Goal: Task Accomplishment & Management: Use online tool/utility

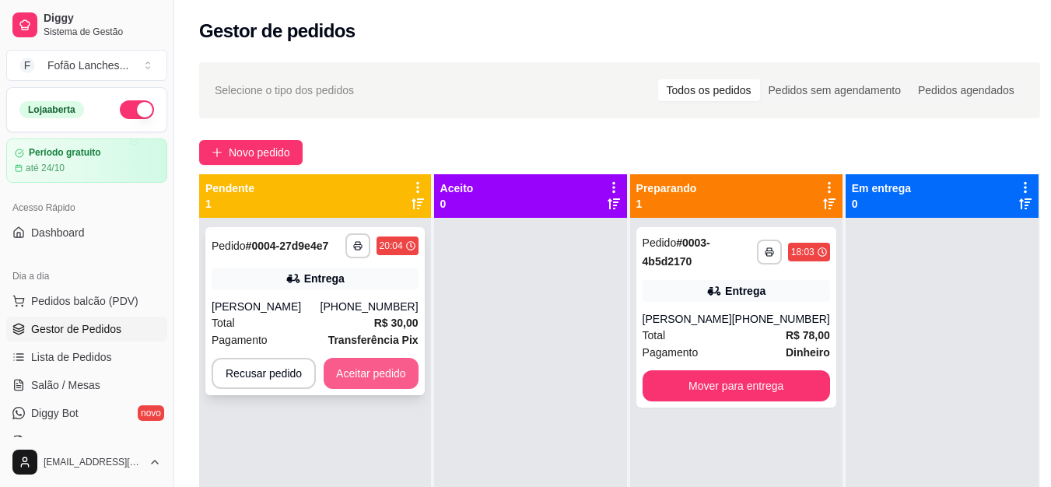
click at [362, 380] on button "Aceitar pedido" at bounding box center [371, 373] width 95 height 31
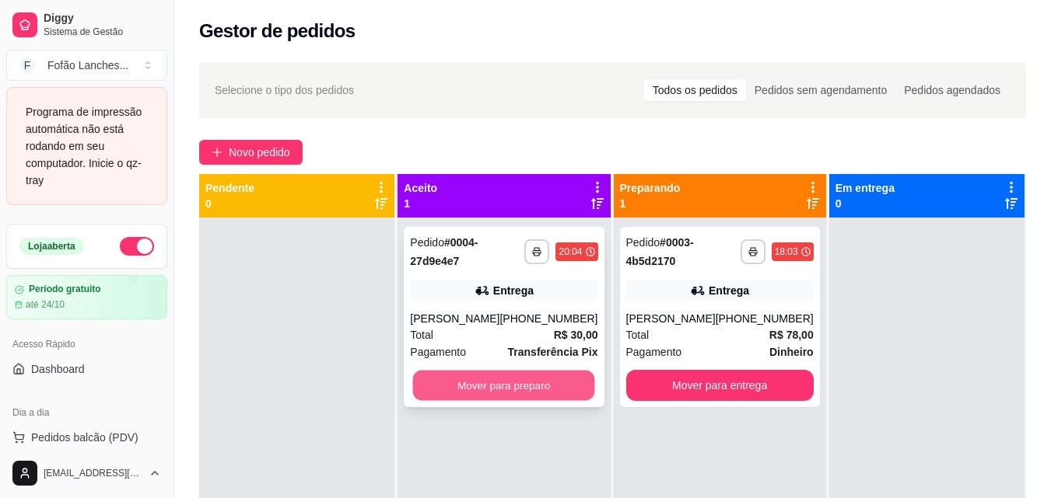
click at [533, 389] on button "Mover para preparo" at bounding box center [504, 386] width 182 height 30
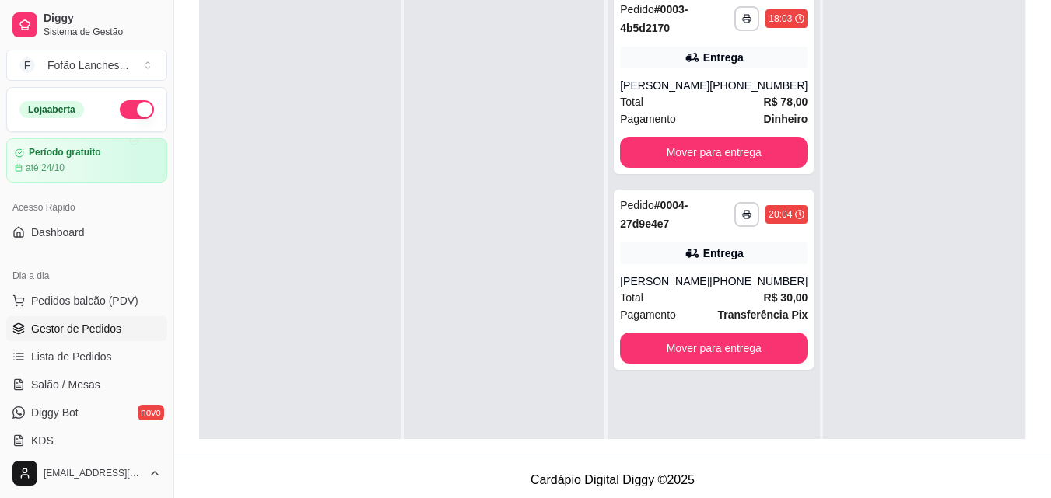
scroll to position [237, 0]
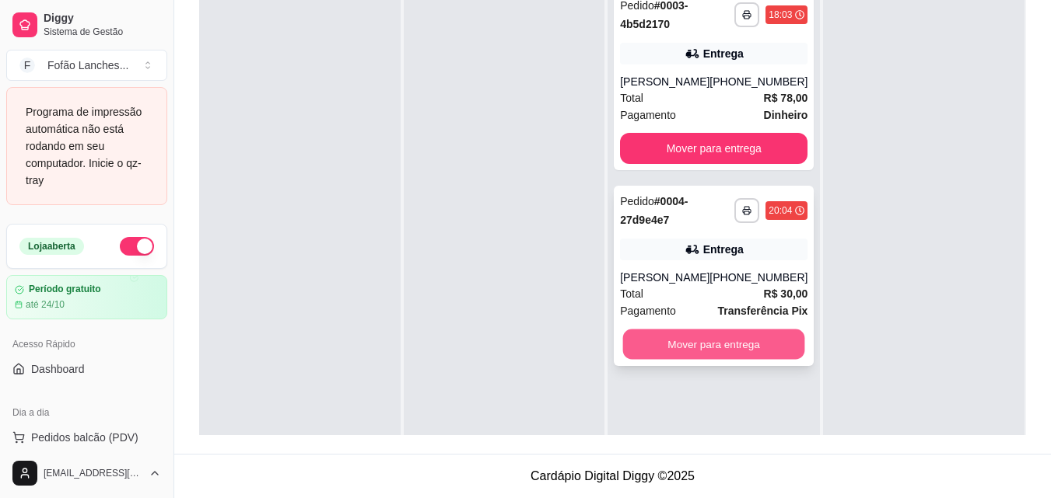
click at [711, 353] on button "Mover para entrega" at bounding box center [714, 345] width 182 height 30
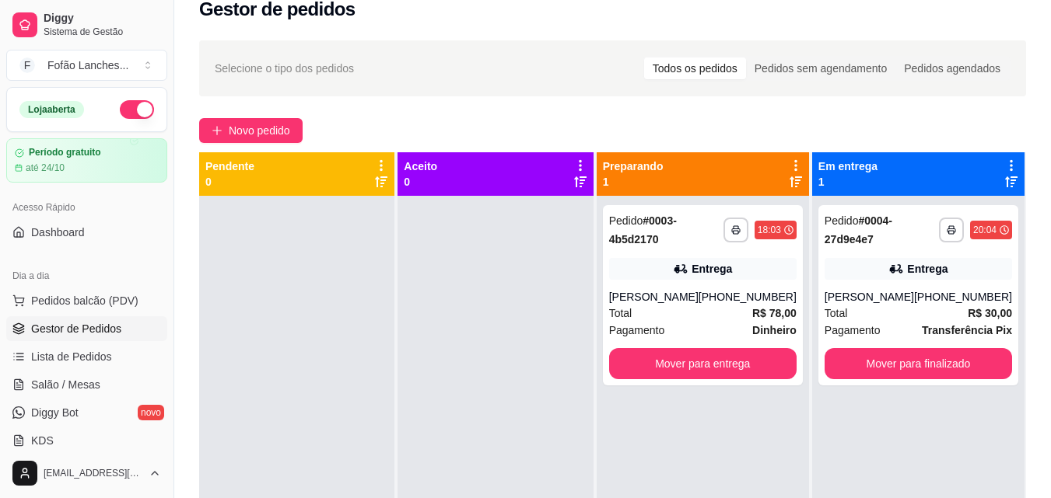
scroll to position [6, 0]
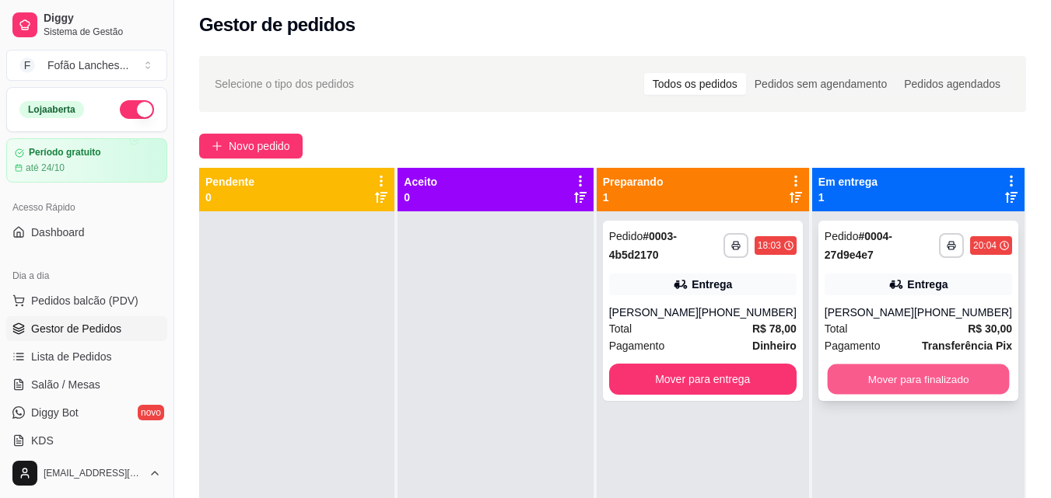
click at [919, 378] on button "Mover para finalizado" at bounding box center [918, 380] width 182 height 30
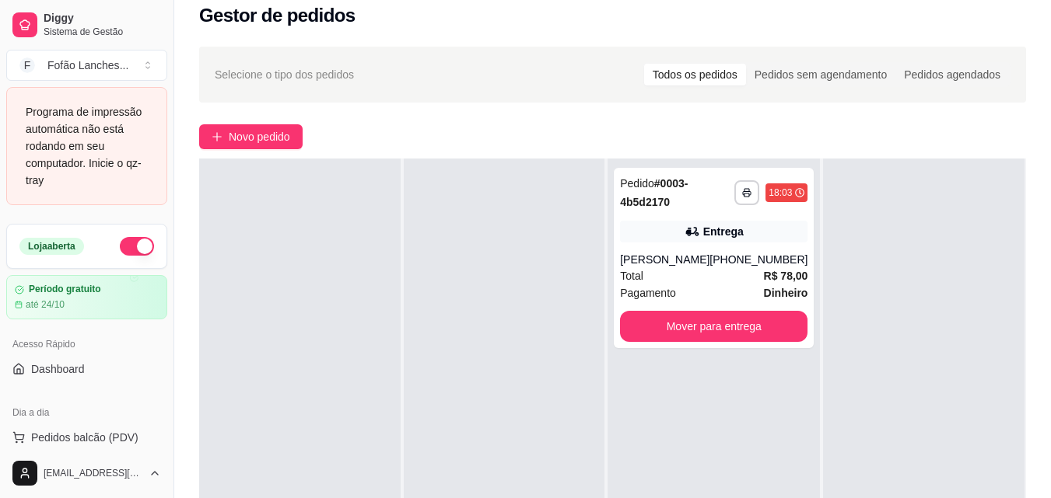
scroll to position [0, 0]
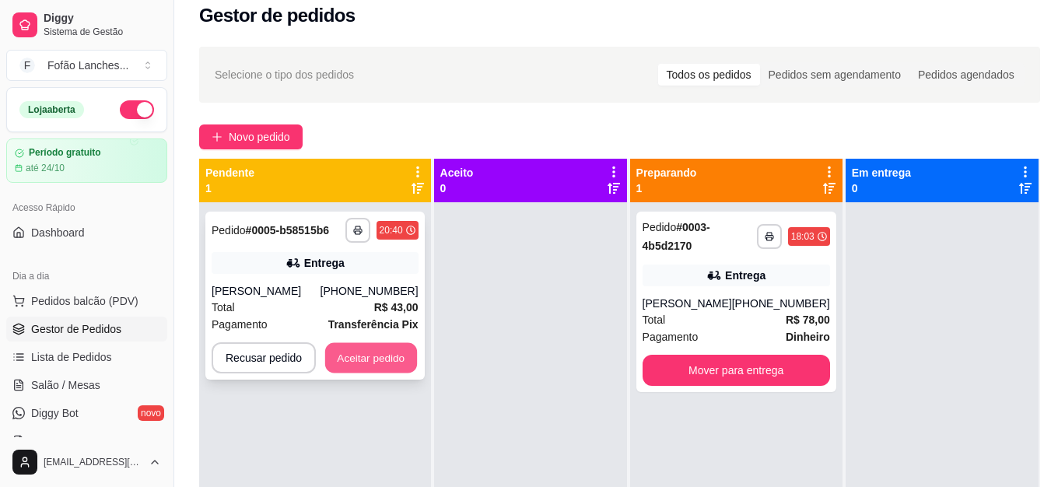
click at [368, 357] on button "Aceitar pedido" at bounding box center [371, 358] width 92 height 30
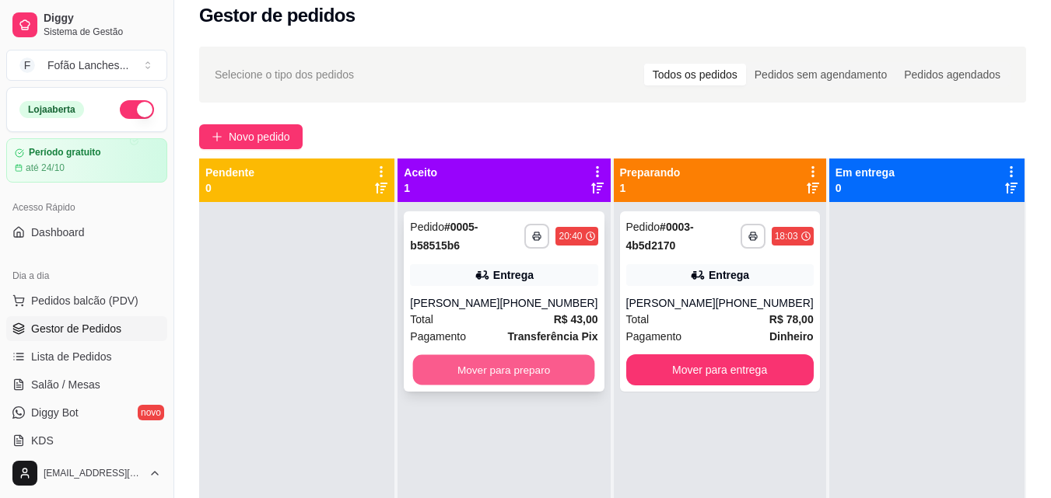
click at [534, 370] on button "Mover para preparo" at bounding box center [504, 370] width 182 height 30
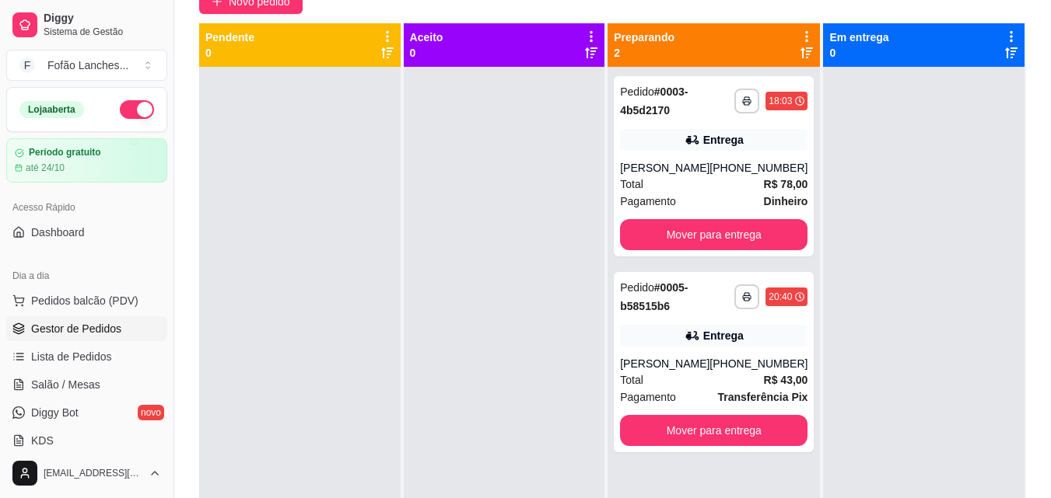
scroll to position [152, 0]
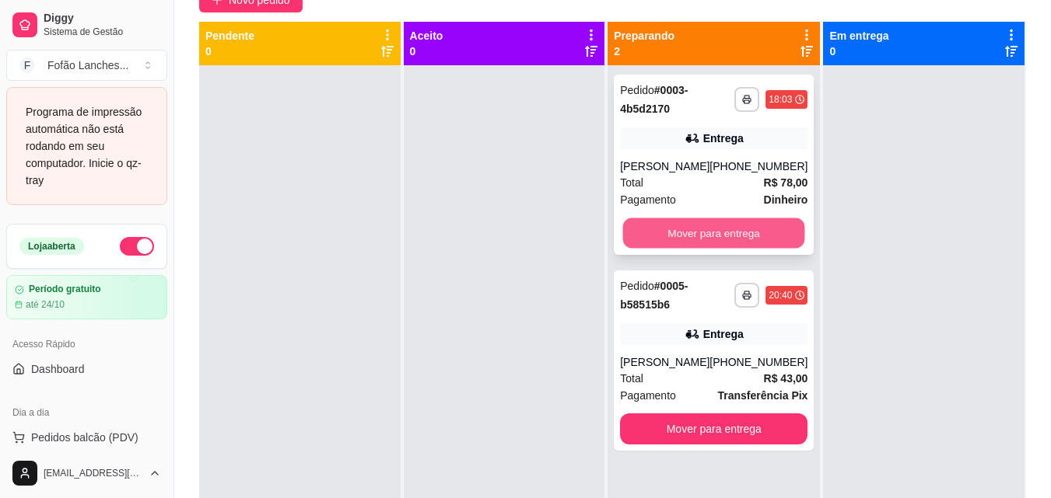
click at [719, 237] on button "Mover para entrega" at bounding box center [714, 234] width 182 height 30
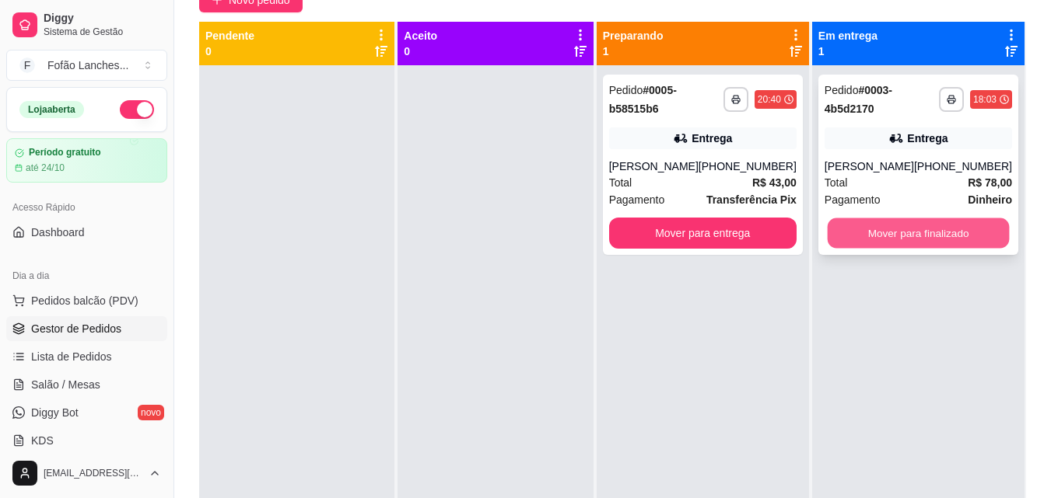
click at [890, 233] on button "Mover para finalizado" at bounding box center [918, 234] width 182 height 30
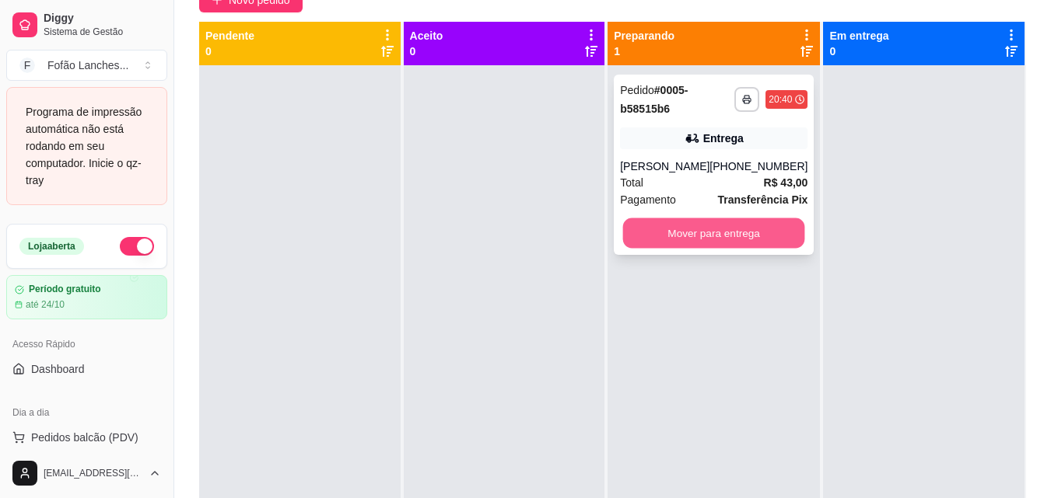
click at [721, 236] on button "Mover para entrega" at bounding box center [714, 234] width 182 height 30
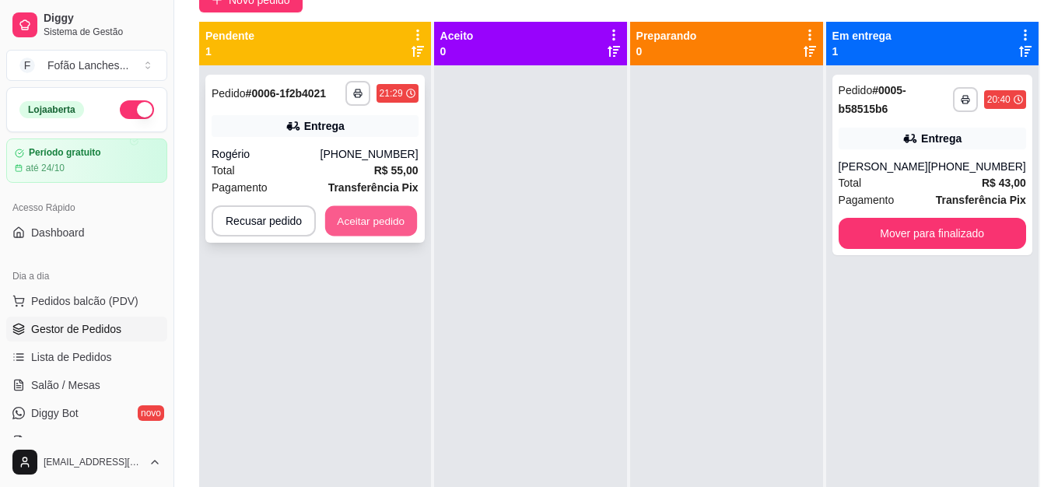
click at [379, 226] on button "Aceitar pedido" at bounding box center [371, 221] width 92 height 30
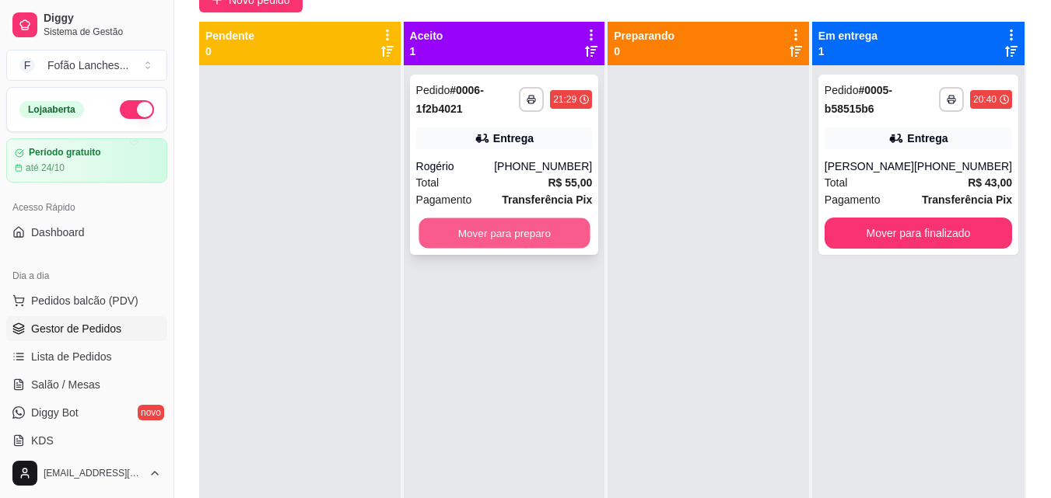
click at [516, 234] on button "Mover para preparo" at bounding box center [503, 234] width 171 height 30
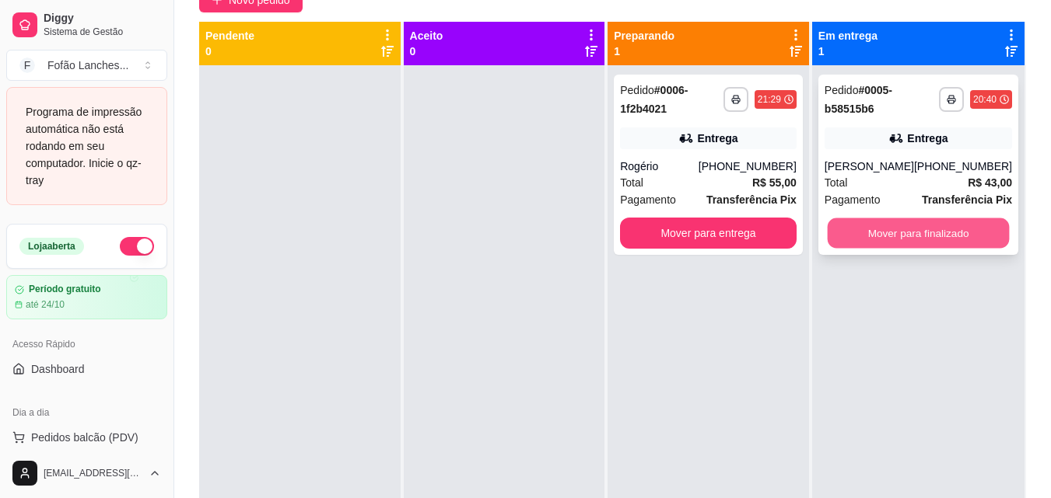
click at [919, 229] on button "Mover para finalizado" at bounding box center [918, 234] width 182 height 30
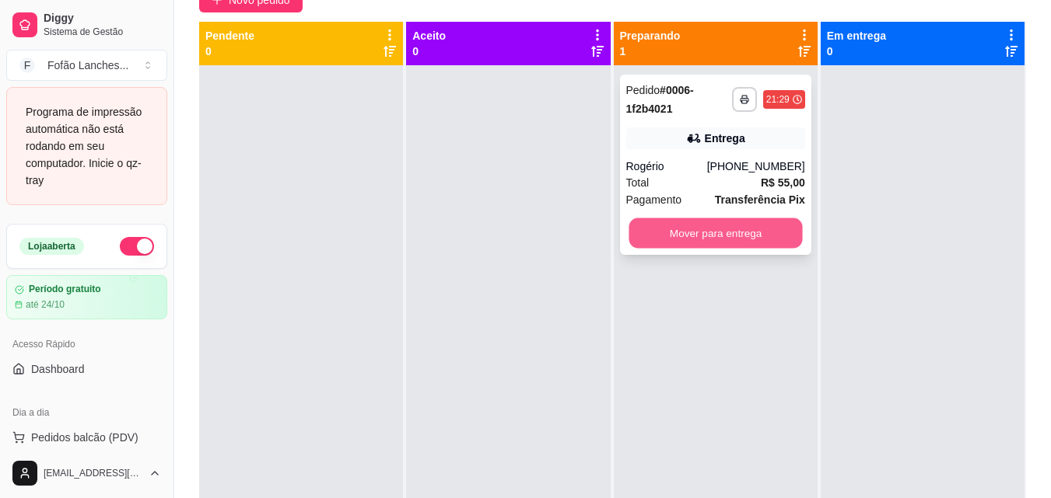
click at [748, 228] on button "Mover para entrega" at bounding box center [714, 234] width 173 height 30
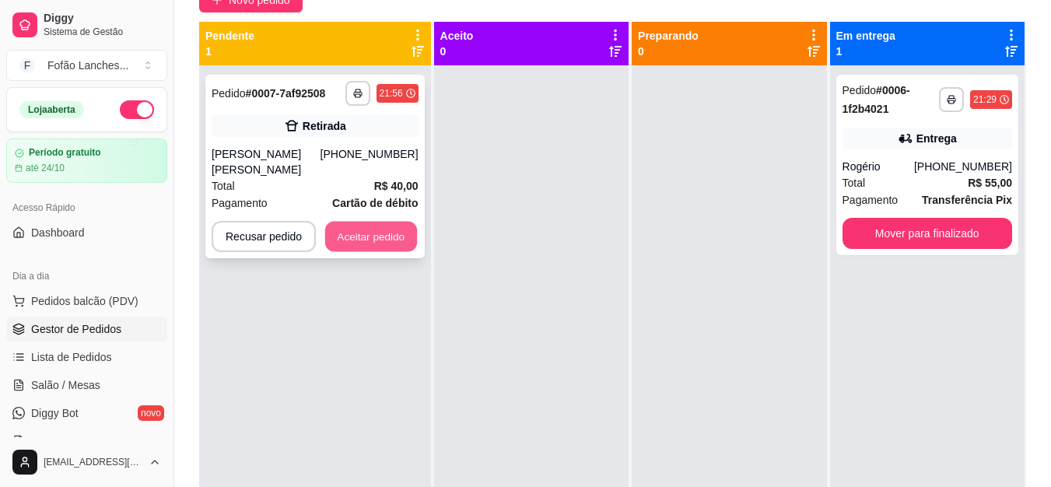
click at [364, 225] on button "Aceitar pedido" at bounding box center [371, 237] width 92 height 30
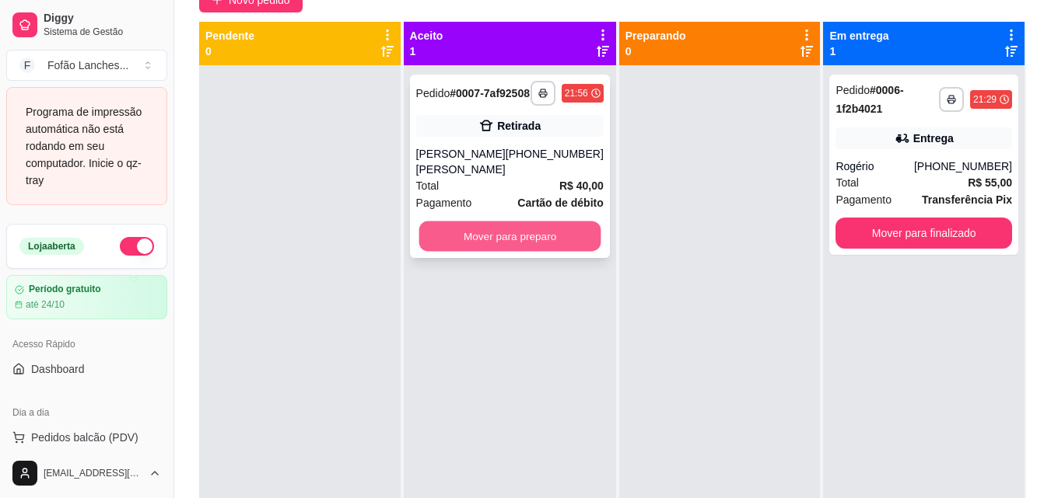
click at [504, 232] on button "Mover para preparo" at bounding box center [509, 237] width 182 height 30
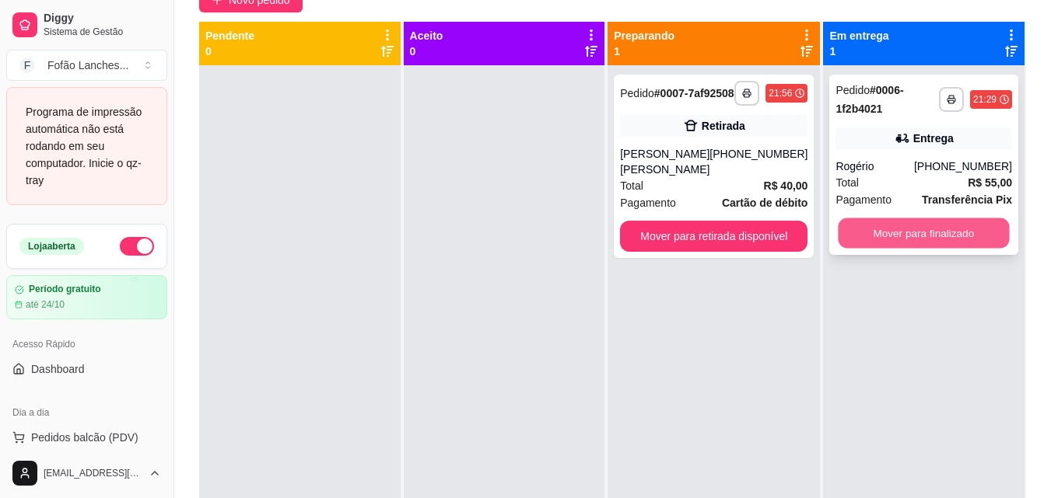
click at [901, 234] on button "Mover para finalizado" at bounding box center [923, 234] width 171 height 30
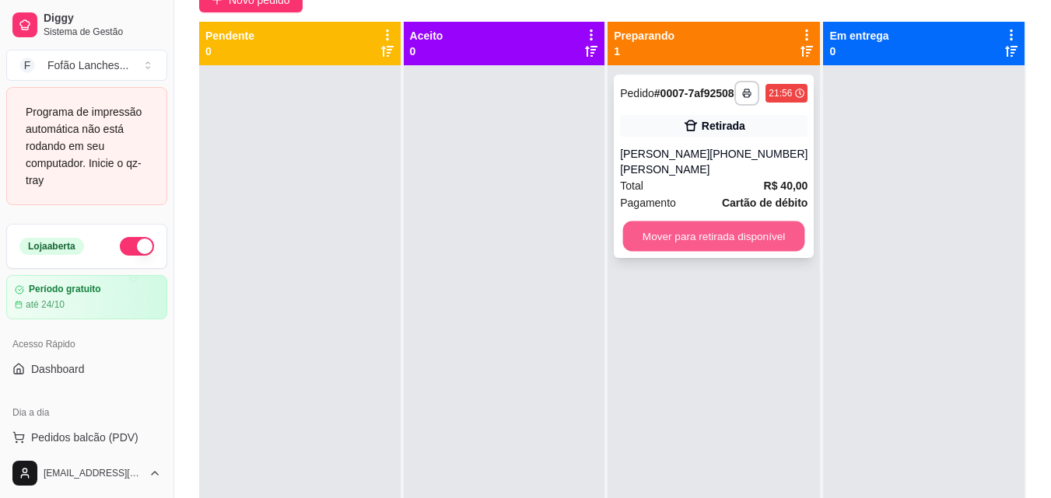
click at [700, 243] on button "Mover para retirada disponível" at bounding box center [714, 237] width 182 height 30
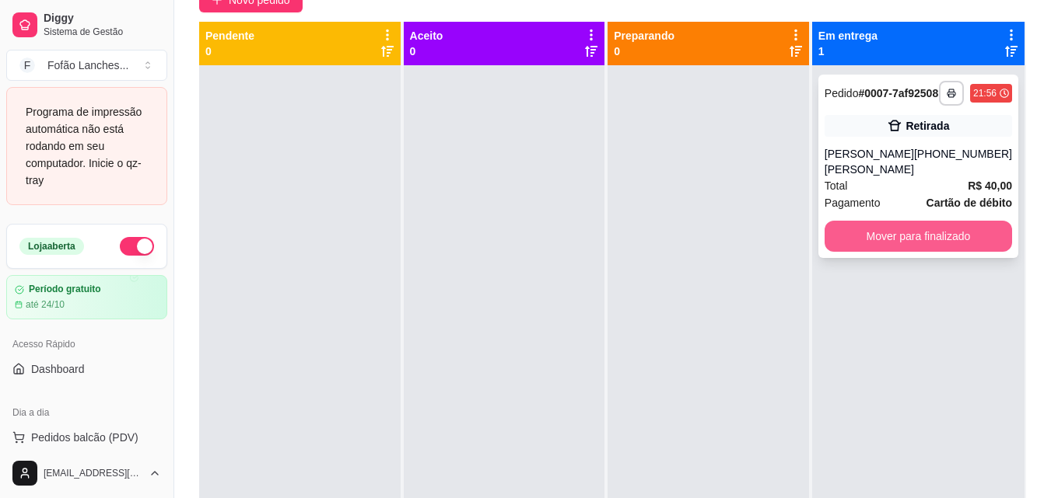
click at [888, 233] on button "Mover para finalizado" at bounding box center [917, 236] width 187 height 31
